Goal: Navigation & Orientation: Understand site structure

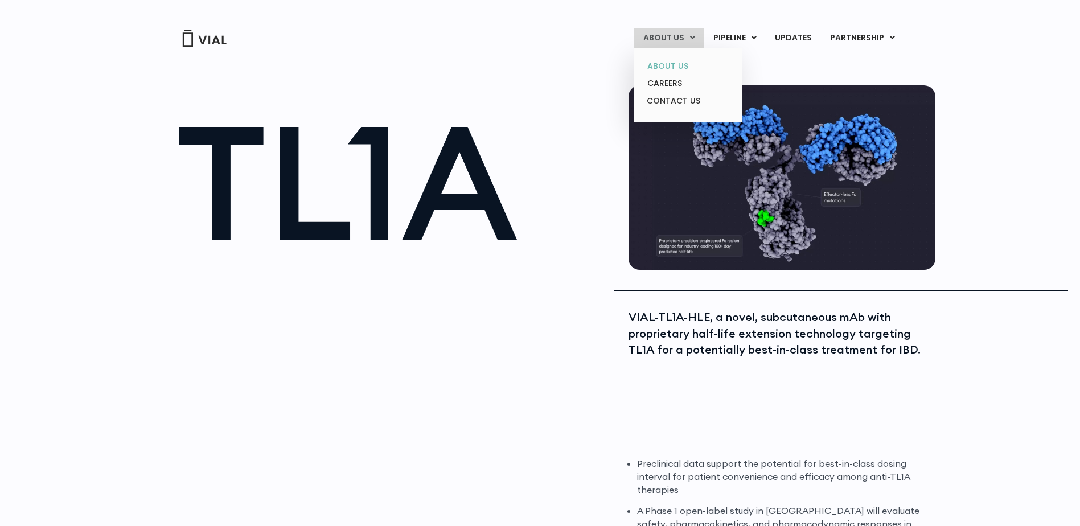
click at [672, 62] on link "ABOUT US" at bounding box center [688, 67] width 100 height 18
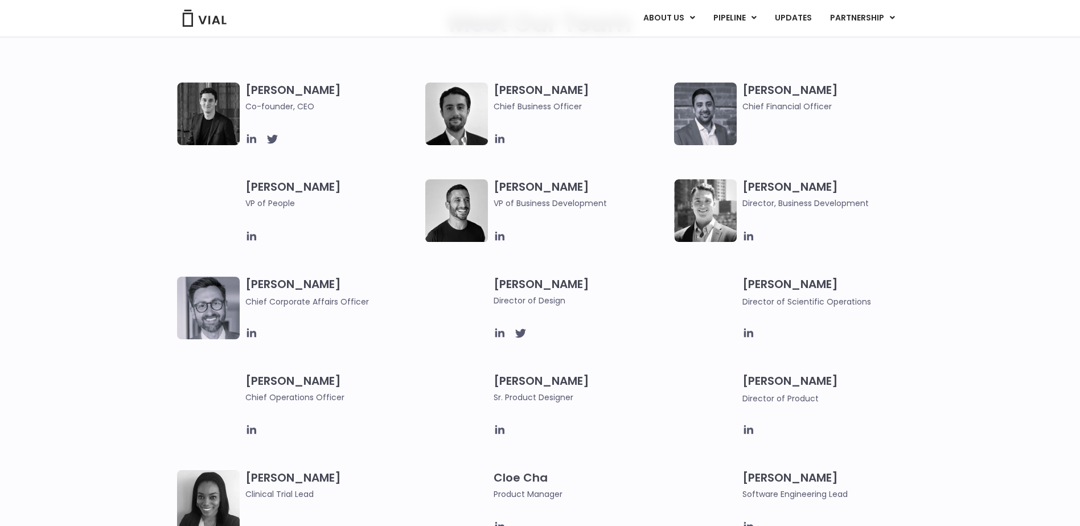
scroll to position [740, 0]
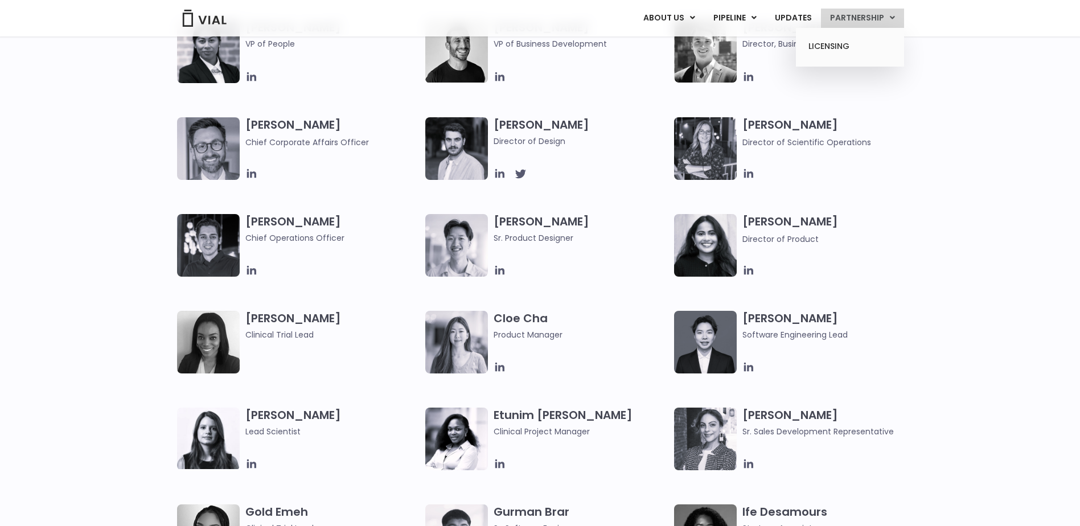
click at [873, 18] on link "PARTNERSHIP" at bounding box center [862, 18] width 83 height 19
click at [841, 44] on link "LICENSING" at bounding box center [850, 47] width 100 height 18
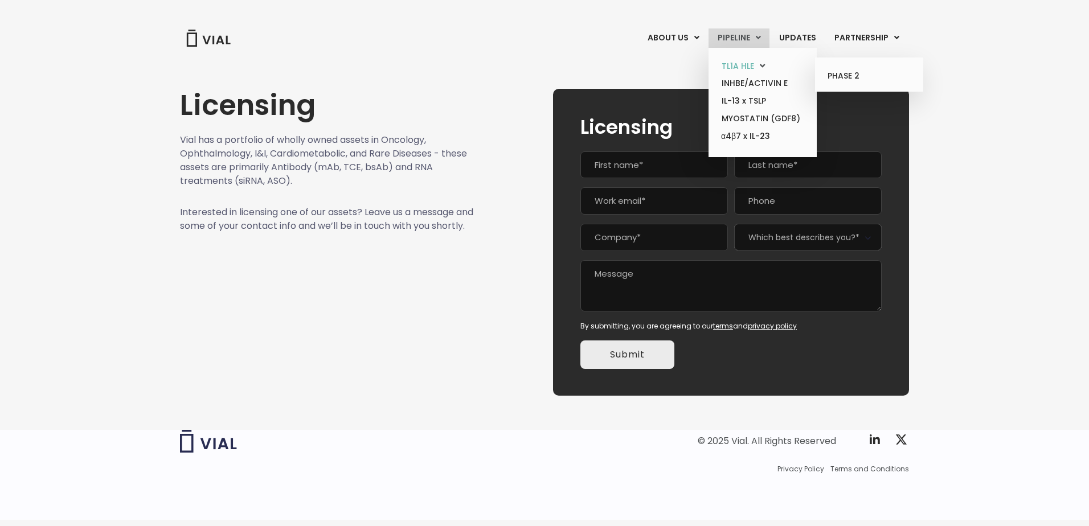
click at [765, 66] on icon at bounding box center [762, 65] width 5 height 9
